Goal: Check status

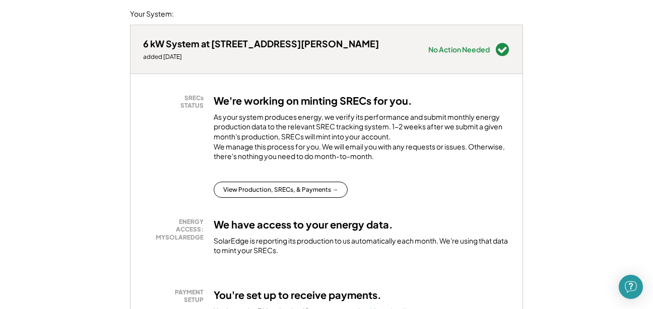
scroll to position [134, 0]
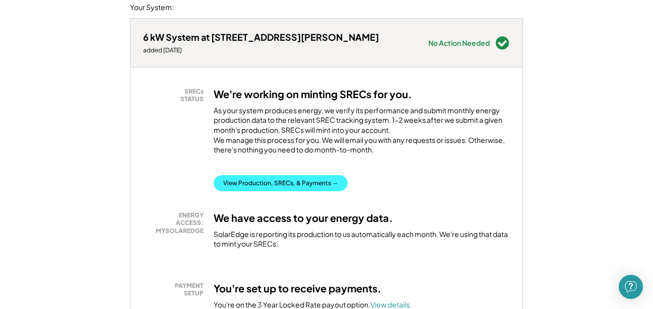
click at [301, 191] on button "View Production, SRECs, & Payments →" at bounding box center [281, 183] width 134 height 16
